Goal: Check status: Check status

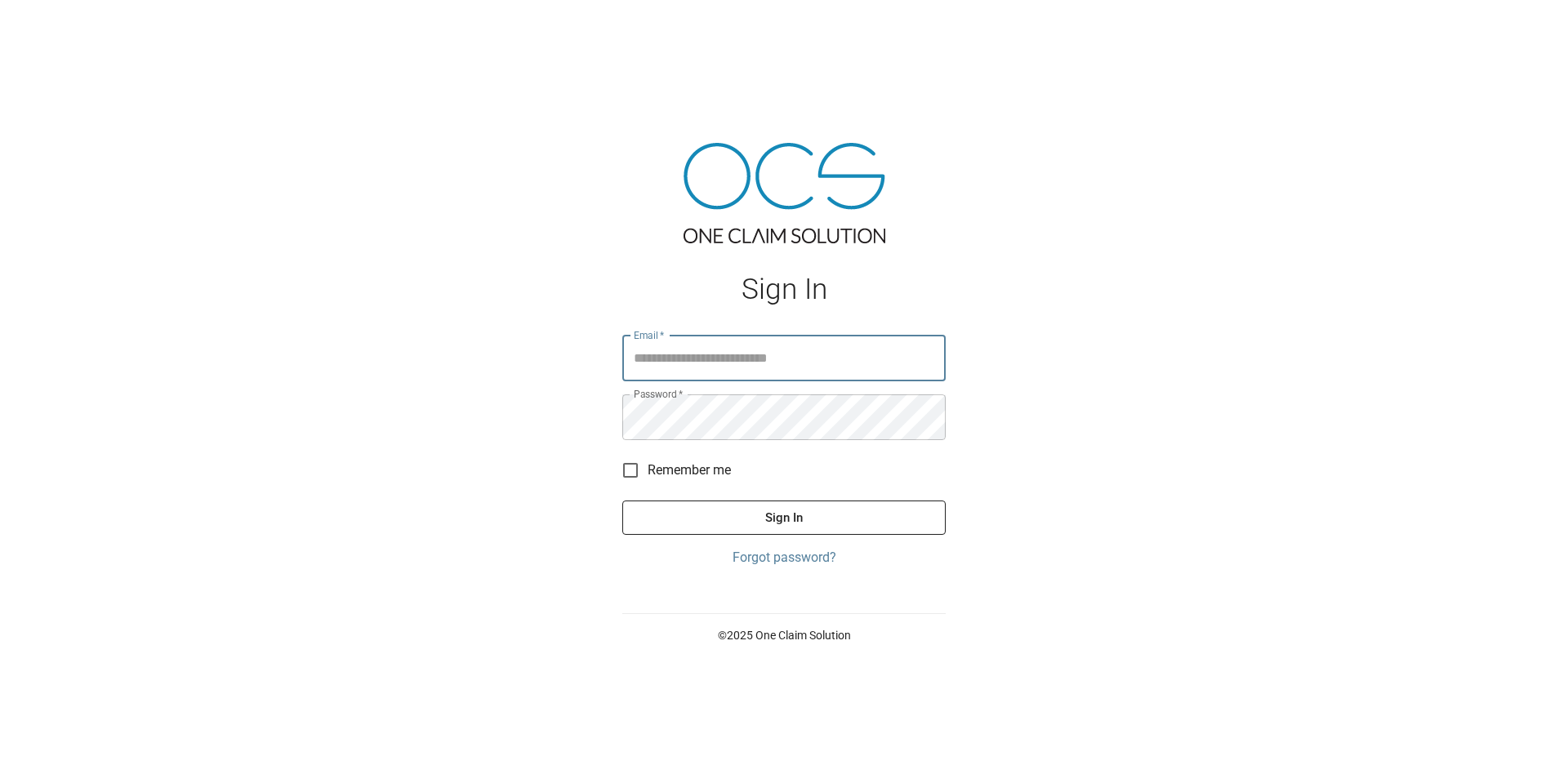
type input "**********"
click at [789, 522] on button "Sign In" at bounding box center [784, 518] width 323 height 34
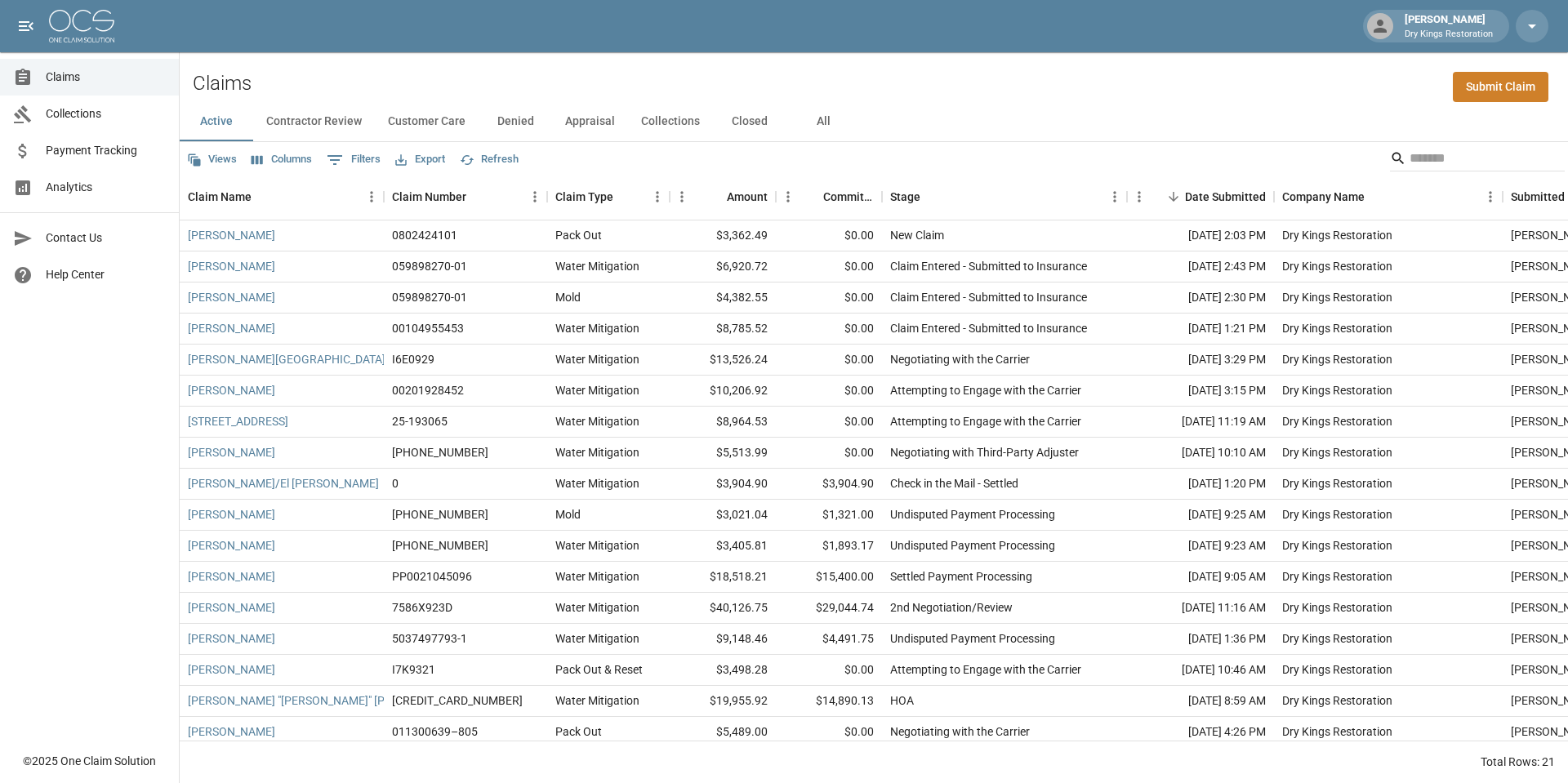
click at [99, 124] on link "Collections" at bounding box center [89, 113] width 179 height 37
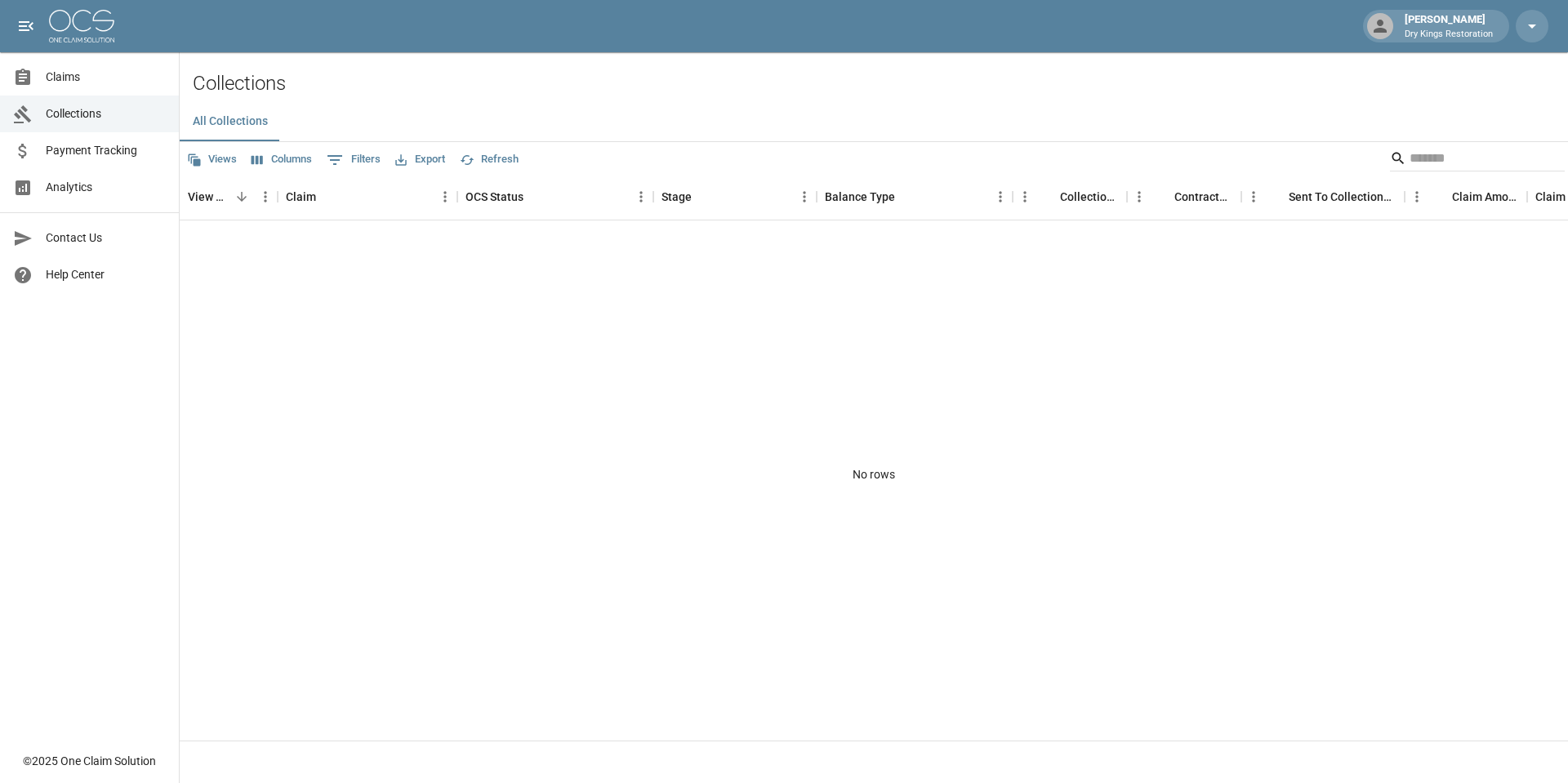
click at [102, 148] on span "Payment Tracking" at bounding box center [105, 150] width 120 height 17
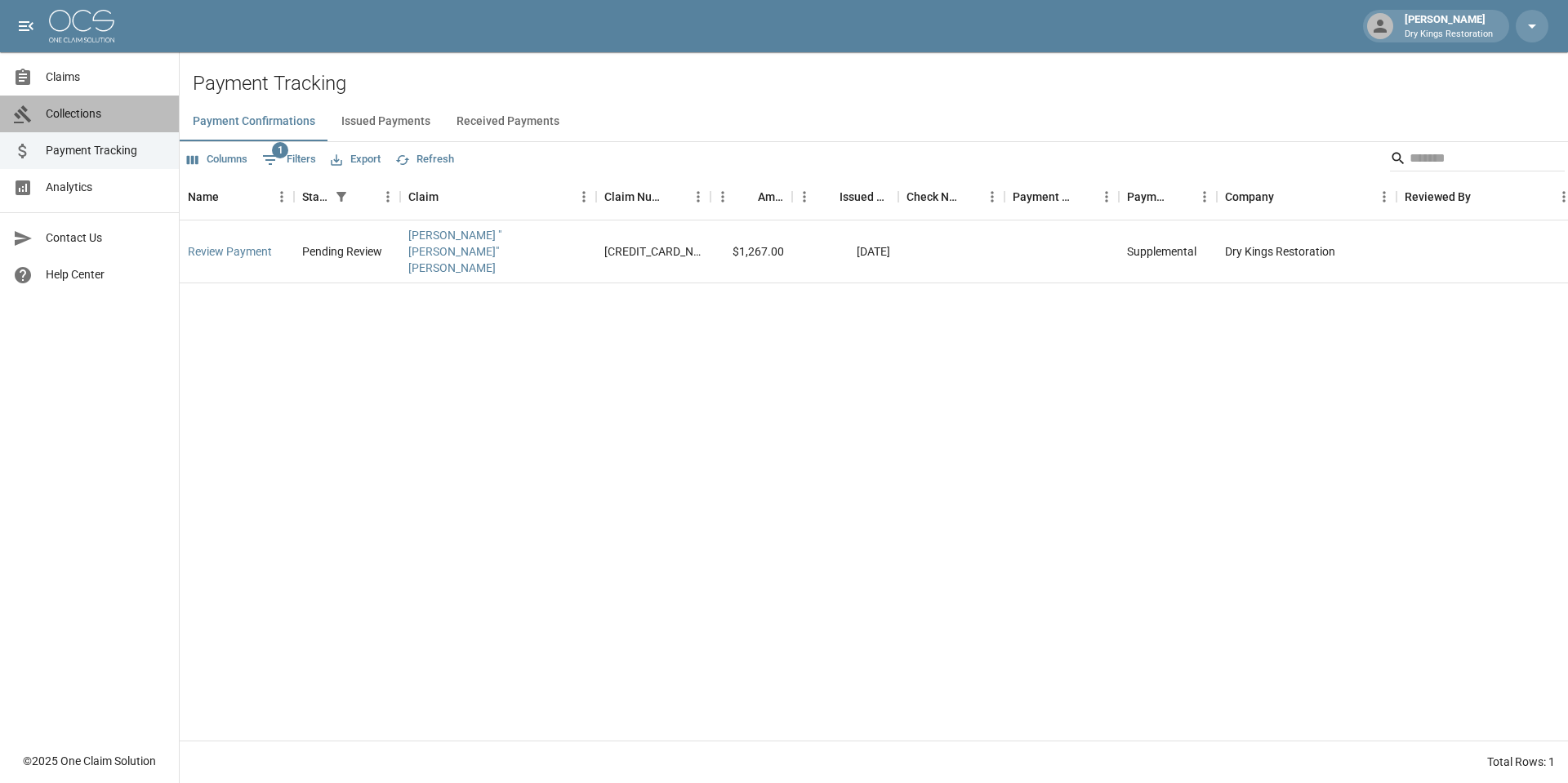
click at [100, 97] on link "Collections" at bounding box center [89, 113] width 179 height 37
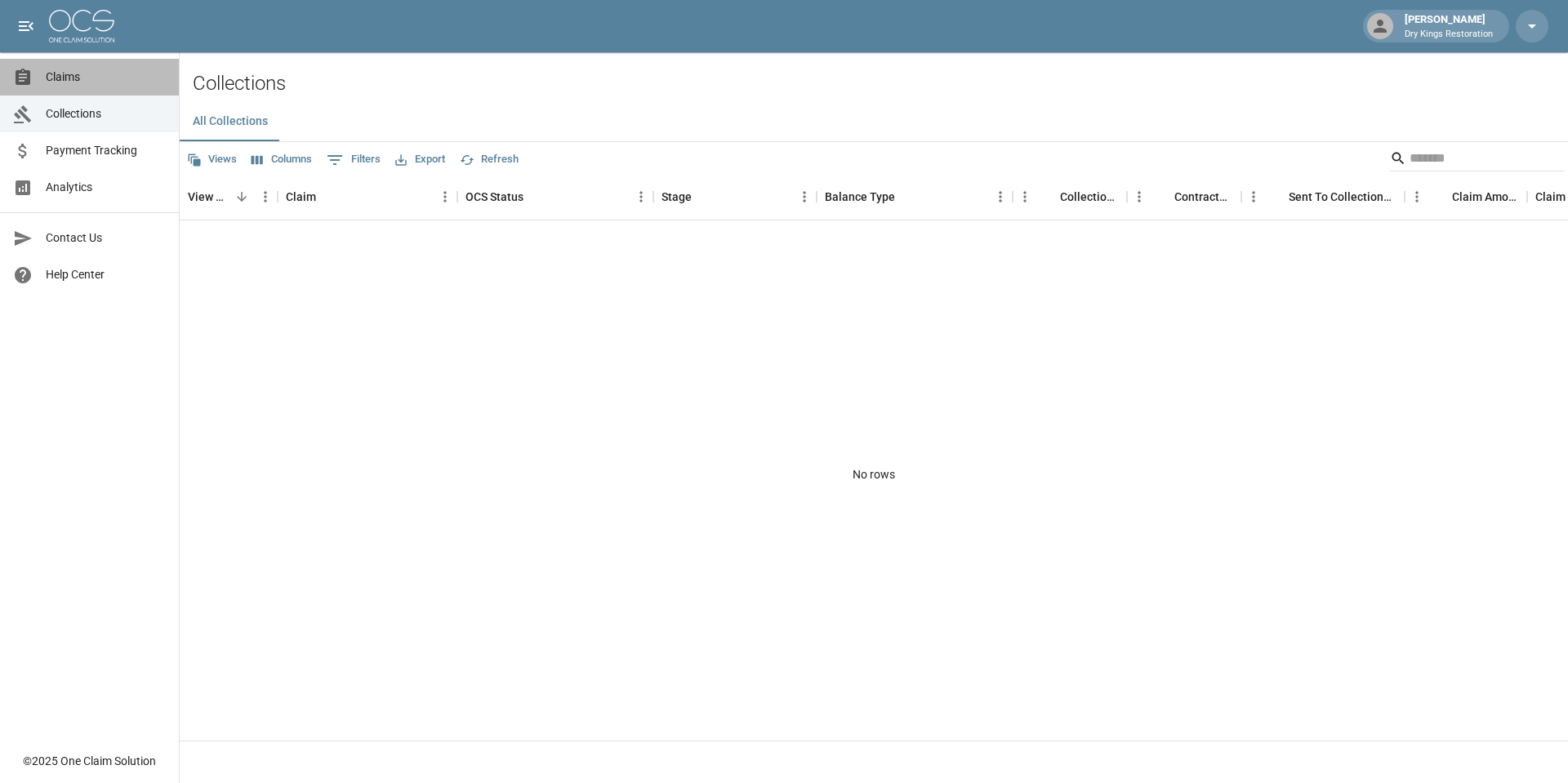
click at [108, 79] on span "Claims" at bounding box center [105, 77] width 120 height 17
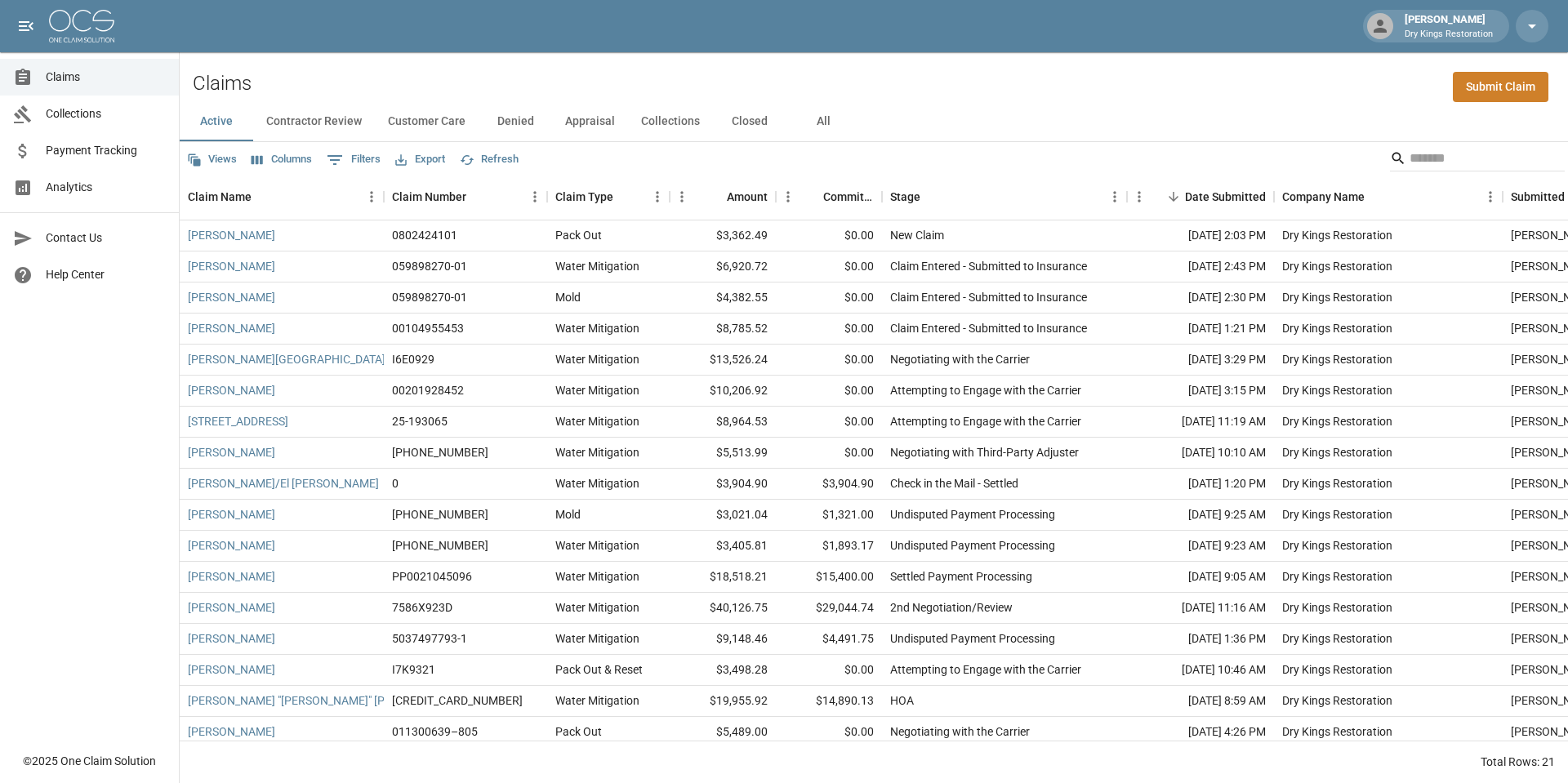
click at [748, 125] on button "Closed" at bounding box center [750, 122] width 74 height 40
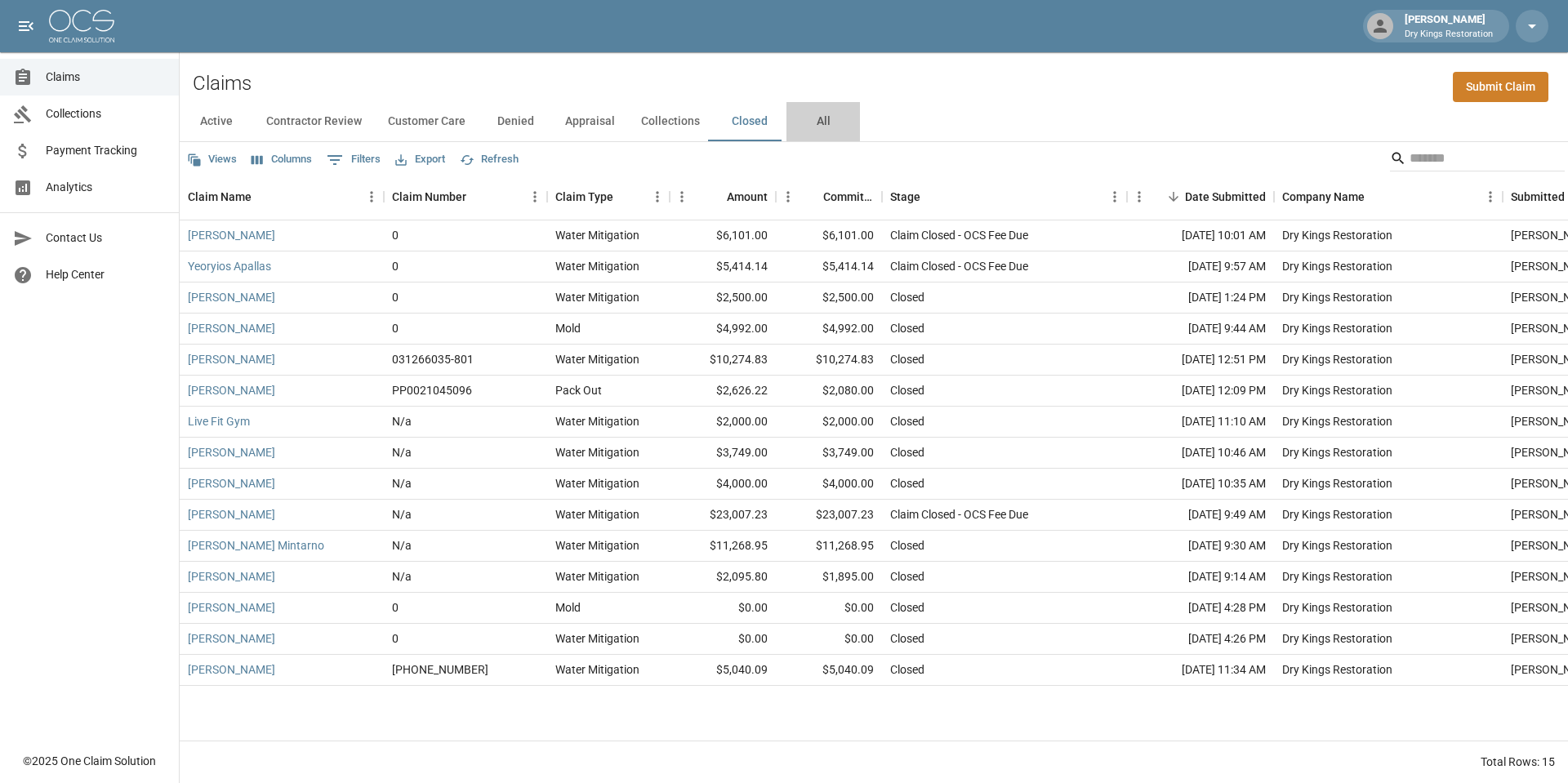
click at [819, 124] on button "All" at bounding box center [824, 122] width 74 height 40
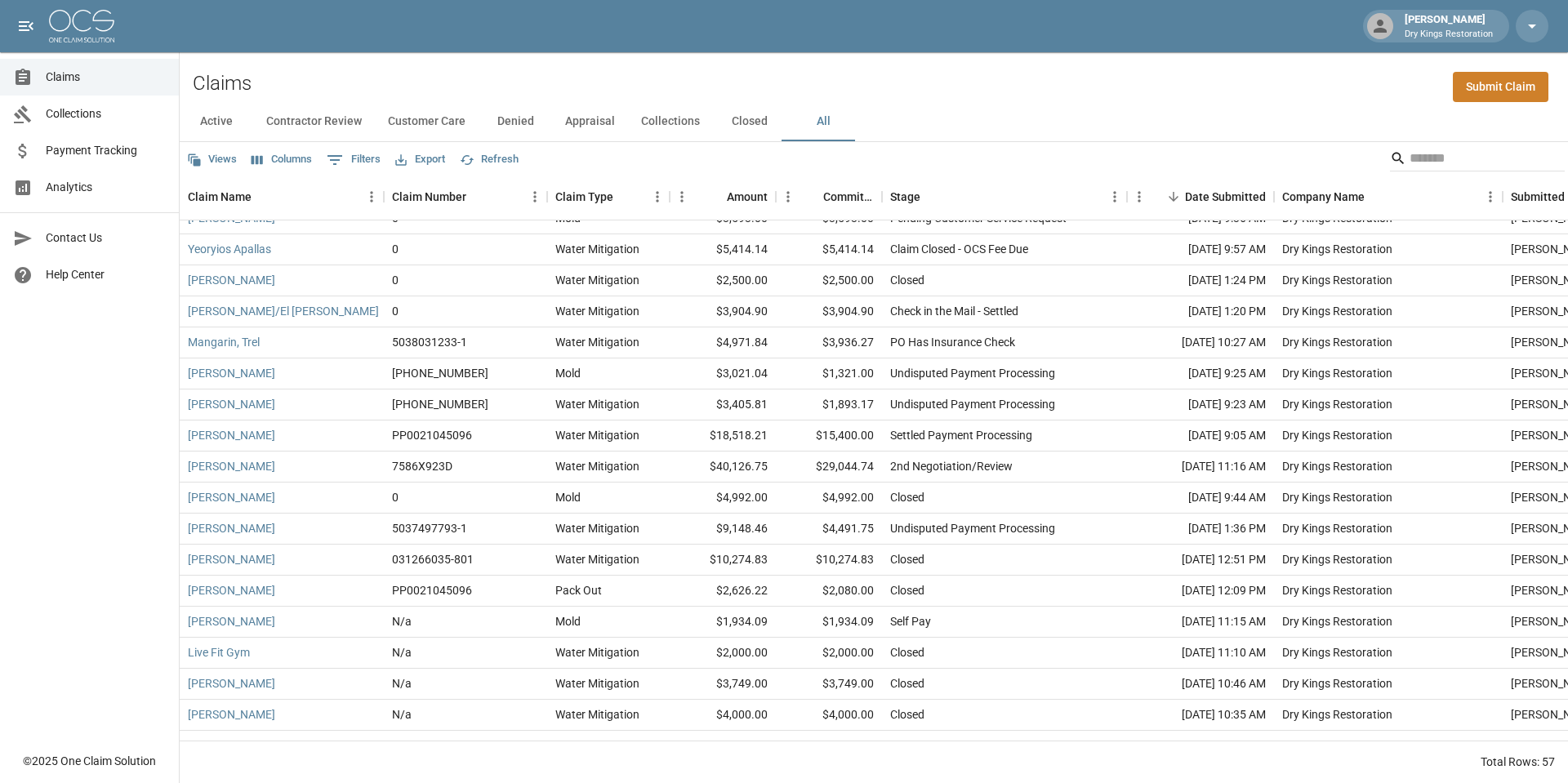
scroll to position [953, 0]
